Goal: Task Accomplishment & Management: Use online tool/utility

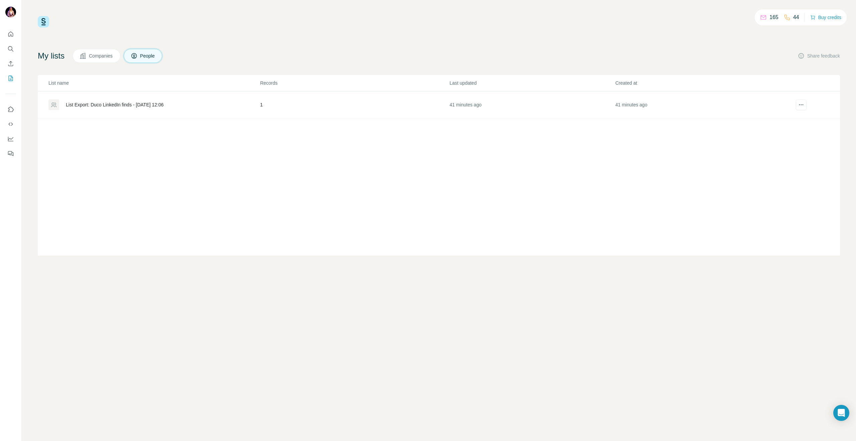
click at [107, 100] on div "List Export: Duco LinkedIn finds - [DATE] 12:06" at bounding box center [153, 104] width 211 height 11
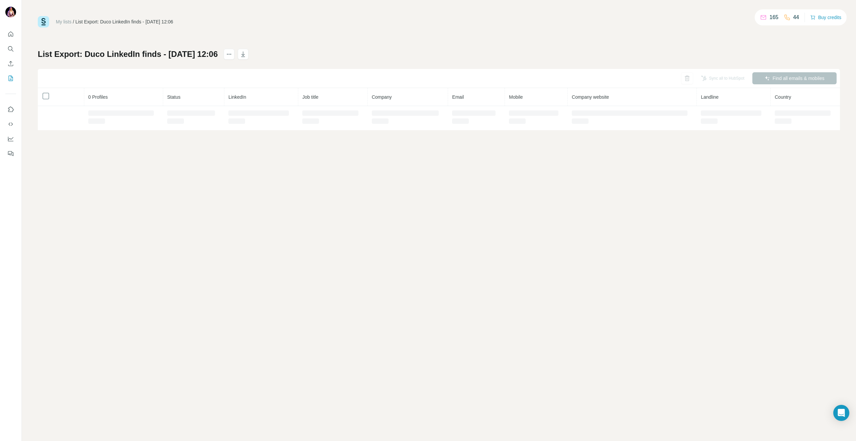
click at [107, 105] on th "0 Profiles" at bounding box center [123, 97] width 79 height 18
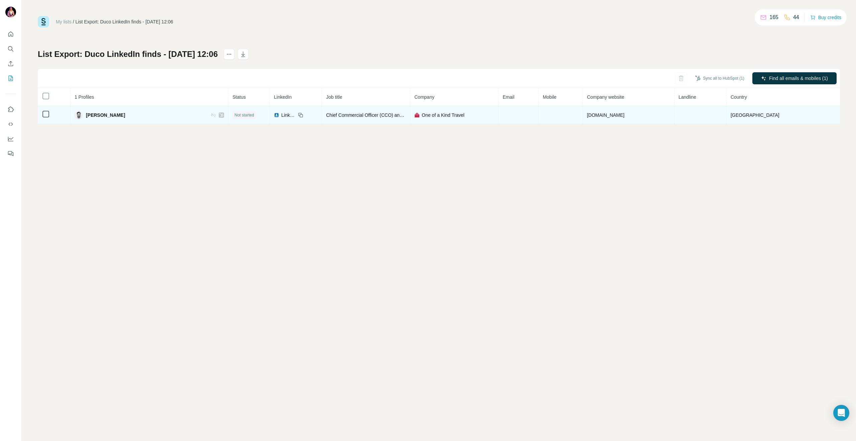
click at [501, 112] on td at bounding box center [519, 115] width 40 height 18
click at [557, 119] on td at bounding box center [561, 115] width 44 height 18
click at [518, 119] on td at bounding box center [519, 115] width 40 height 18
click at [557, 115] on td at bounding box center [561, 115] width 44 height 18
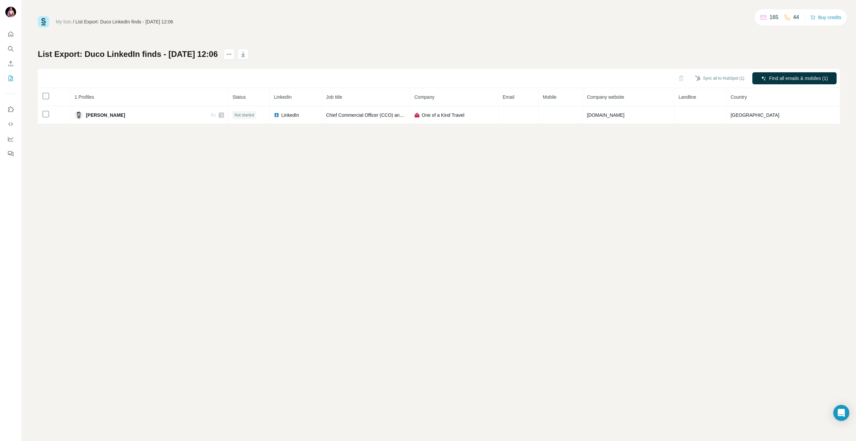
click at [552, 99] on span "Mobile" at bounding box center [550, 96] width 14 height 5
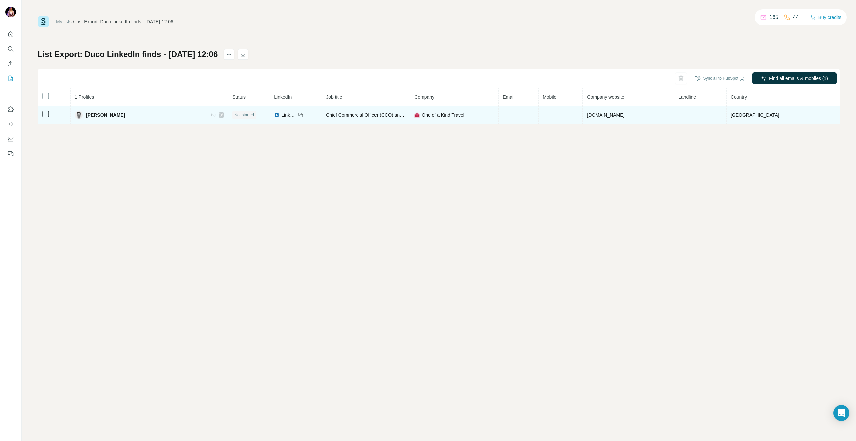
click at [558, 116] on td at bounding box center [561, 115] width 44 height 18
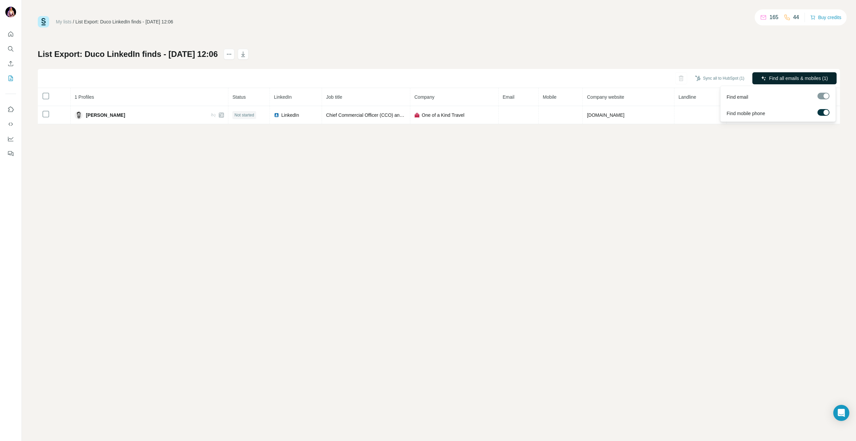
click at [787, 79] on span "Find all emails & mobiles (1)" at bounding box center [798, 78] width 59 height 7
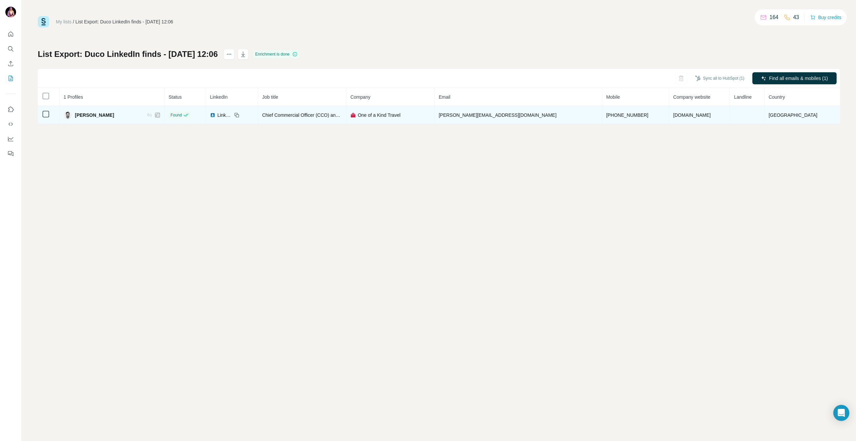
click at [483, 117] on span "niels@huishurenibiza.nl" at bounding box center [498, 114] width 118 height 5
click at [509, 111] on td "niels@huishurenibiza.nl" at bounding box center [519, 115] width 168 height 18
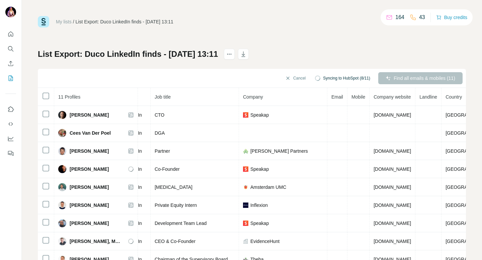
scroll to position [0, 67]
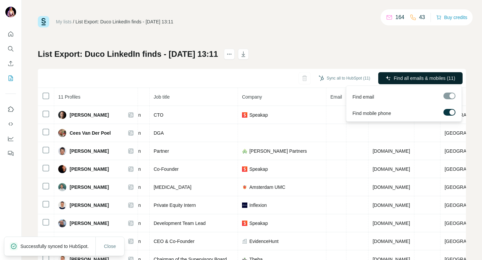
click at [404, 79] on span "Find all emails & mobiles (11)" at bounding box center [424, 78] width 62 height 7
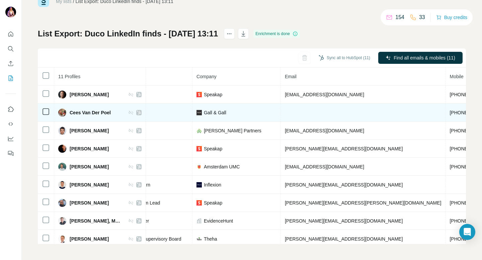
scroll to position [0, 118]
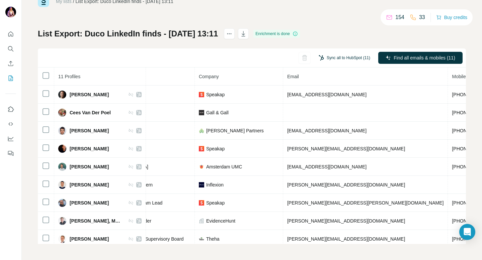
click at [333, 58] on button "Sync all to HubSpot (11)" at bounding box center [344, 58] width 61 height 10
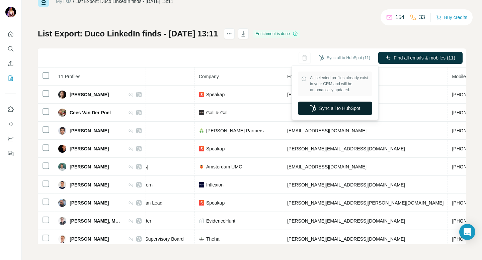
click at [326, 108] on button "Sync all to HubSpot" at bounding box center [335, 108] width 74 height 13
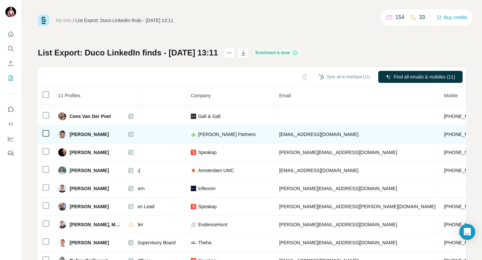
scroll to position [18, 118]
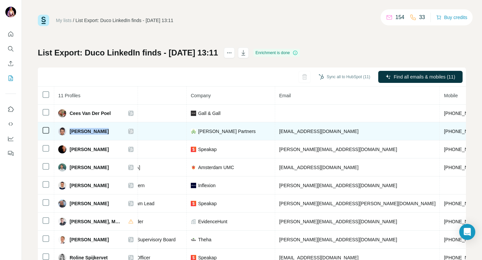
drag, startPoint x: 100, startPoint y: 131, endPoint x: 70, endPoint y: 131, distance: 29.4
click at [70, 131] on div "Daniel Frijns" at bounding box center [95, 131] width 75 height 8
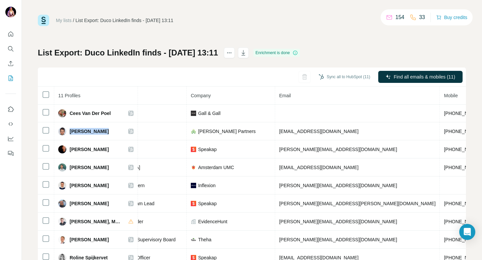
copy span "Daniel Frijns"
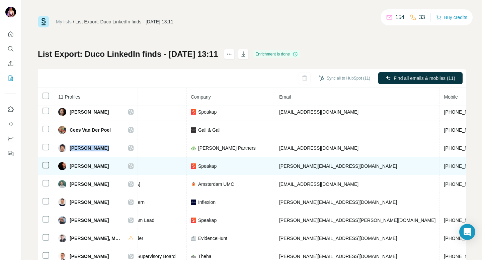
scroll to position [3, 118]
drag, startPoint x: 115, startPoint y: 167, endPoint x: 67, endPoint y: 167, distance: 48.2
click at [67, 167] on div "Erwin van der Vlist" at bounding box center [95, 166] width 75 height 8
copy div "Erwin van der Vlist"
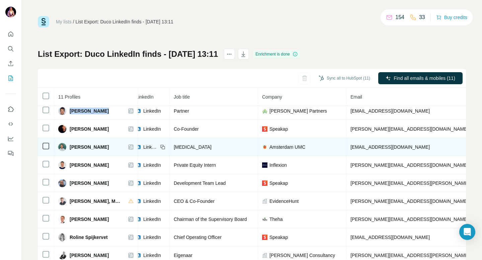
scroll to position [40, 0]
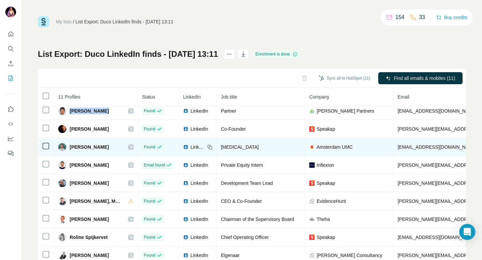
drag, startPoint x: 105, startPoint y: 147, endPoint x: 64, endPoint y: 147, distance: 41.8
click at [64, 147] on div "Michiel Winter" at bounding box center [95, 147] width 75 height 8
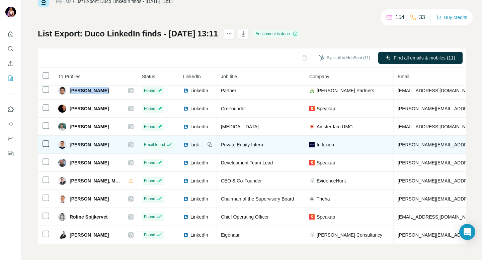
drag, startPoint x: 114, startPoint y: 146, endPoint x: 71, endPoint y: 146, distance: 43.1
click at [71, 146] on div "Mike van Doesburg" at bounding box center [95, 145] width 75 height 8
copy span "Mike van Doesburg"
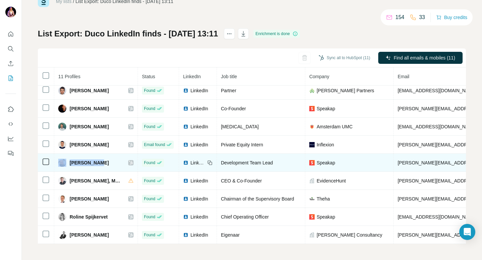
drag, startPoint x: 101, startPoint y: 162, endPoint x: 67, endPoint y: 161, distance: 34.8
click at [67, 161] on div "Moshe Baram" at bounding box center [95, 163] width 75 height 8
copy div "Moshe Baram"
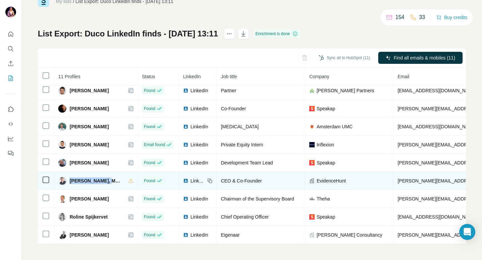
drag, startPoint x: 70, startPoint y: 181, endPoint x: 104, endPoint y: 182, distance: 34.8
click at [104, 182] on span "Philippe Habets, MD PhD" at bounding box center [96, 181] width 52 height 7
copy span "Philippe Habets"
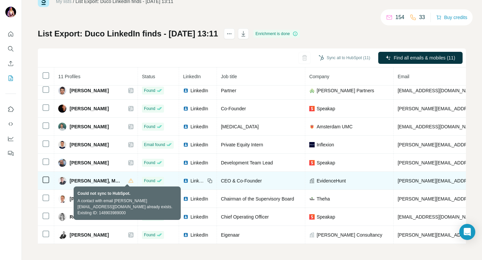
click at [128, 181] on icon at bounding box center [130, 180] width 5 height 5
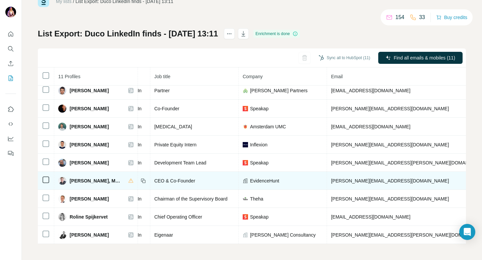
scroll to position [40, 67]
drag, startPoint x: 391, startPoint y: 183, endPoint x: 324, endPoint y: 182, distance: 67.5
click at [326, 182] on td "philippe@evidencehunt.com" at bounding box center [408, 181] width 165 height 18
copy span "philippe@evidencehunt.com"
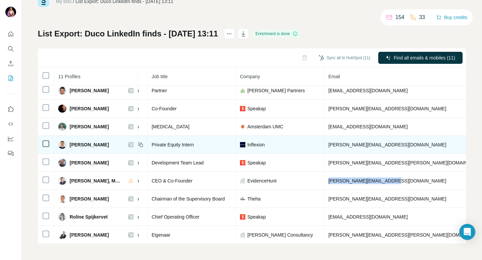
scroll to position [40, 71]
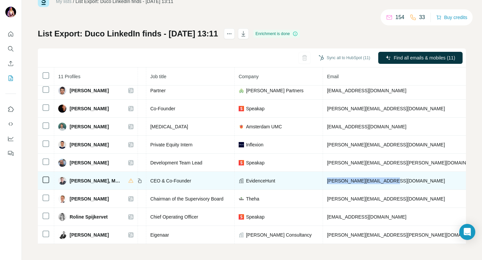
click at [386, 184] on td "philippe@evidencehunt.com" at bounding box center [405, 181] width 165 height 18
drag, startPoint x: 386, startPoint y: 184, endPoint x: 322, endPoint y: 182, distance: 63.9
click at [323, 182] on td "philippe@evidencehunt.com" at bounding box center [405, 181] width 165 height 18
copy span "philippe@evidencehunt.com"
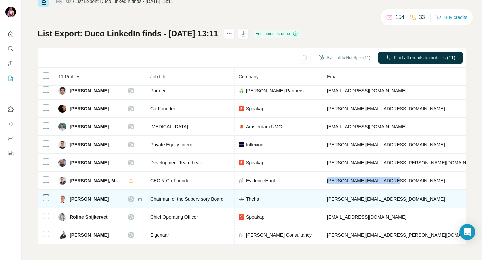
copy span "philippe@evidencehunt.com"
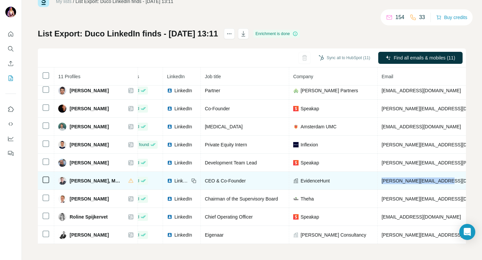
scroll to position [40, 0]
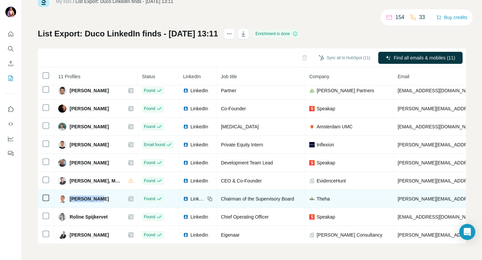
drag, startPoint x: 98, startPoint y: 199, endPoint x: 70, endPoint y: 199, distance: 28.4
click at [70, 199] on div "Rimco Geels" at bounding box center [95, 199] width 75 height 8
copy span "Rimco Geels"
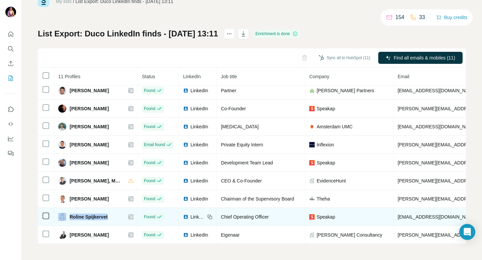
drag, startPoint x: 110, startPoint y: 220, endPoint x: 66, endPoint y: 220, distance: 44.5
click at [66, 220] on div "Roline Spijkervet" at bounding box center [95, 217] width 75 height 8
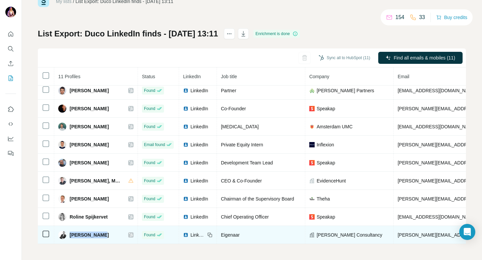
drag, startPoint x: 104, startPoint y: 235, endPoint x: 69, endPoint y: 235, distance: 35.1
click at [69, 235] on div "Tim Akkerman" at bounding box center [95, 235] width 75 height 8
click at [91, 235] on span "Tim Akkerman" at bounding box center [89, 235] width 39 height 7
click at [91, 237] on span "Tim Akkerman" at bounding box center [89, 235] width 39 height 7
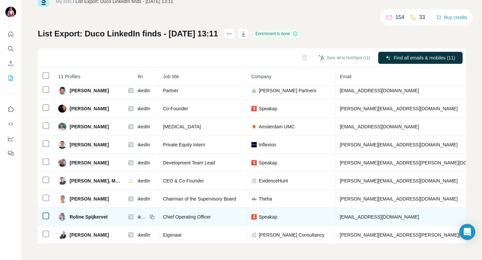
scroll to position [0, 58]
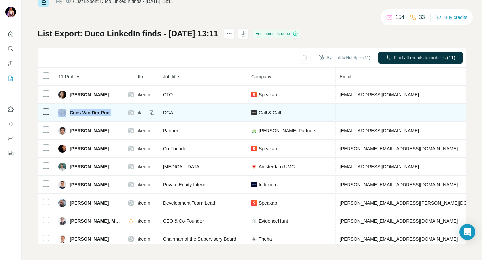
drag, startPoint x: 112, startPoint y: 114, endPoint x: 68, endPoint y: 113, distance: 44.8
click at [68, 113] on div "Cees Van Der Poel" at bounding box center [95, 113] width 75 height 8
